Goal: Task Accomplishment & Management: Use online tool/utility

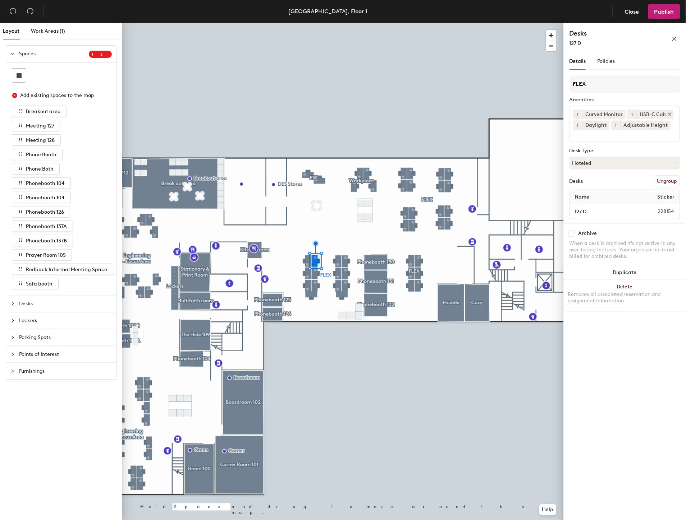
click at [651, 115] on div "USB-C Cable" at bounding box center [654, 114] width 37 height 9
click at [669, 112] on icon at bounding box center [669, 114] width 5 height 5
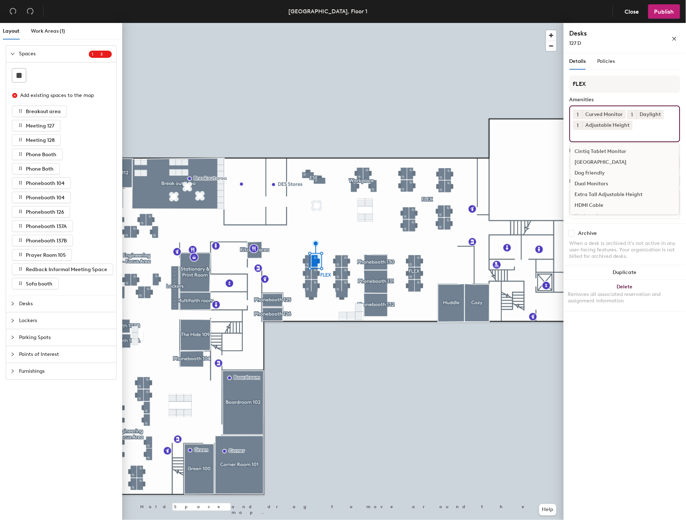
click at [649, 129] on div "1 Curved Monitor 1 Daylight 1 Adjustable Height Cintiq Tablet Monitor Docking S…" at bounding box center [624, 124] width 111 height 37
click at [606, 201] on div "HDMI Cable" at bounding box center [624, 205] width 109 height 11
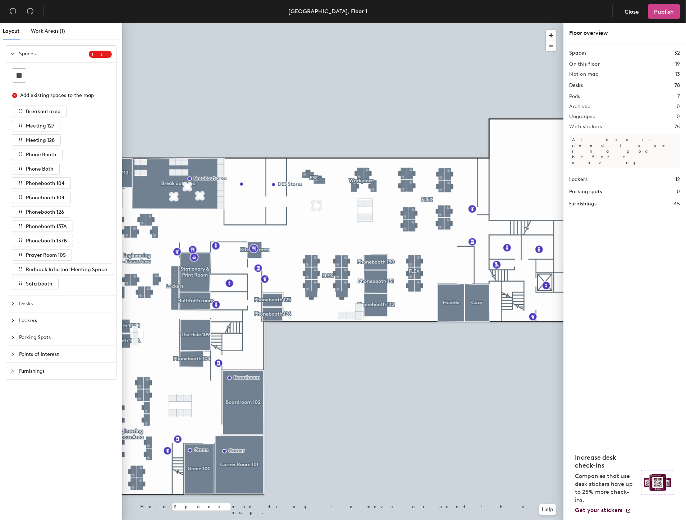
click at [662, 6] on button "Publish" at bounding box center [664, 11] width 32 height 14
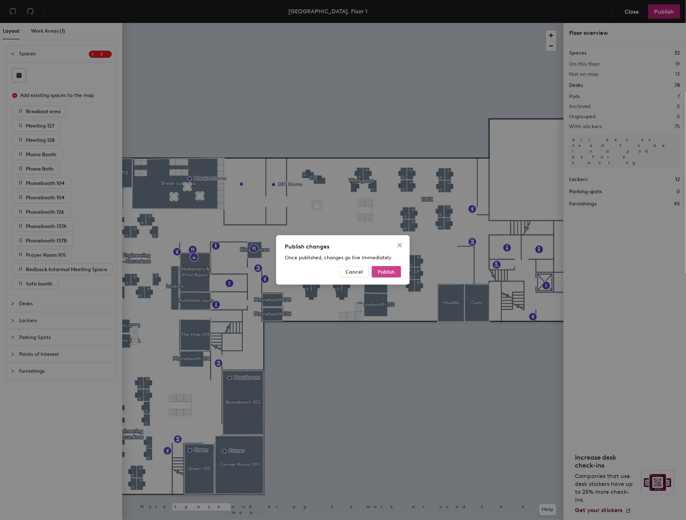
click at [389, 274] on span "Publish" at bounding box center [386, 272] width 17 height 6
